Goal: Information Seeking & Learning: Learn about a topic

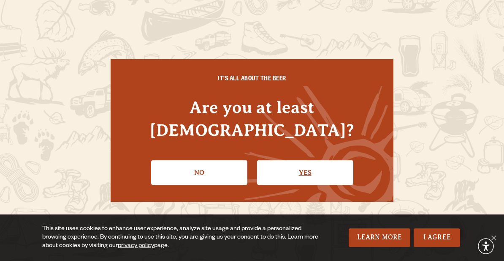
click at [303, 168] on link "Yes" at bounding box center [305, 172] width 96 height 25
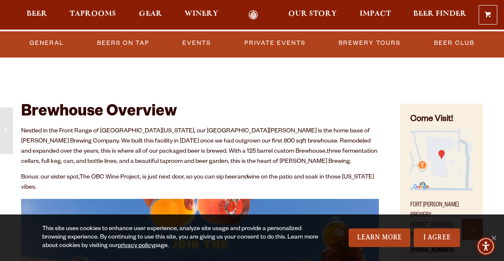
scroll to position [264, 0]
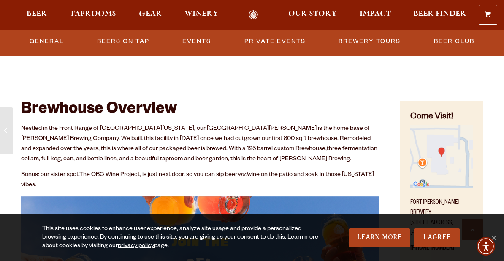
click at [139, 40] on link "Beers on Tap" at bounding box center [123, 41] width 59 height 19
click at [139, 40] on link "Beers on Tap" at bounding box center [127, 41] width 74 height 19
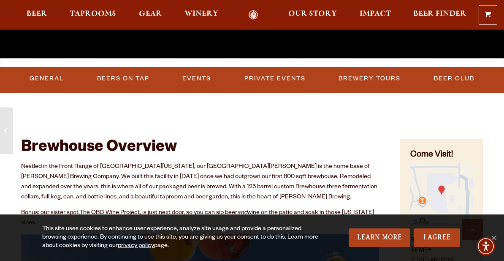
scroll to position [252, 0]
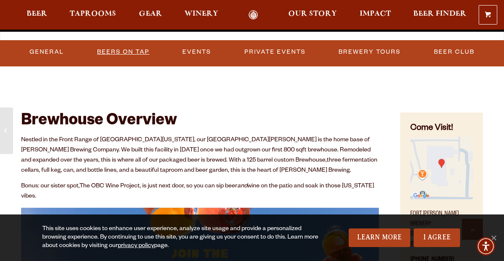
click at [103, 49] on link "Beers on Tap" at bounding box center [123, 51] width 59 height 19
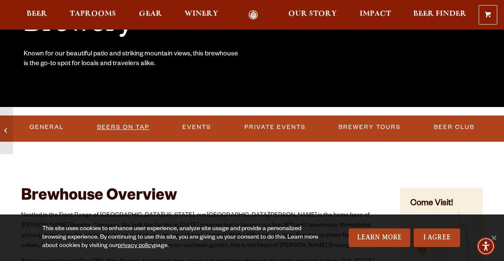
scroll to position [123, 0]
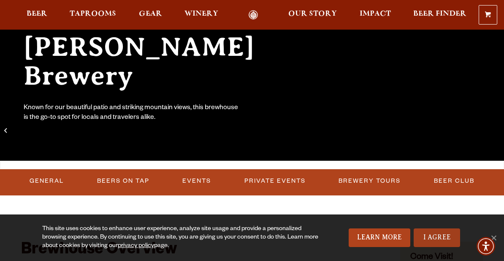
click at [439, 239] on link "I Agree" at bounding box center [437, 237] width 46 height 19
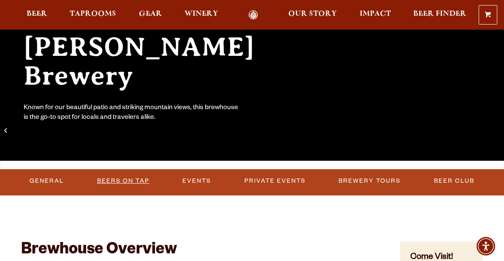
click at [129, 181] on link "Beers on Tap" at bounding box center [123, 180] width 59 height 19
click at [129, 181] on link "Beers on Tap" at bounding box center [127, 180] width 74 height 19
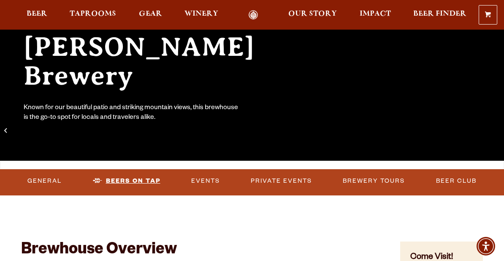
click at [129, 181] on link "Beers on Tap" at bounding box center [127, 180] width 74 height 19
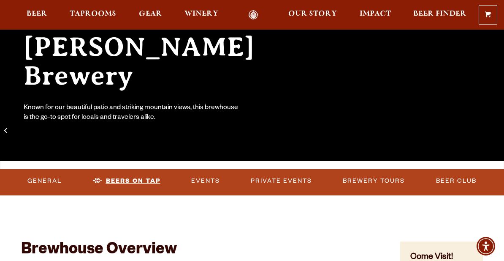
click at [129, 181] on link "Beers on Tap" at bounding box center [127, 180] width 74 height 19
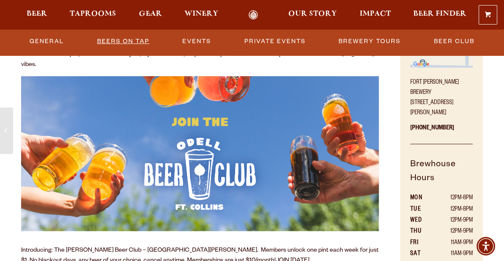
scroll to position [0, 0]
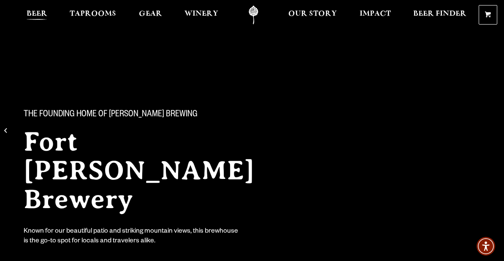
click at [40, 10] on link "Beer" at bounding box center [37, 14] width 32 height 19
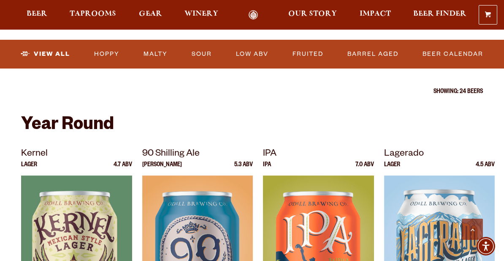
scroll to position [279, 0]
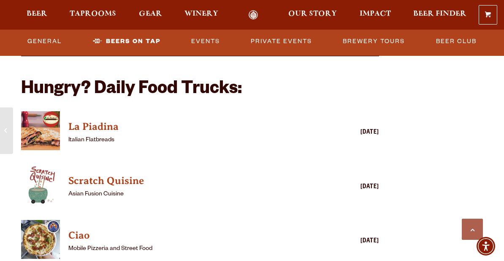
scroll to position [1954, 0]
